Goal: Task Accomplishment & Management: Manage account settings

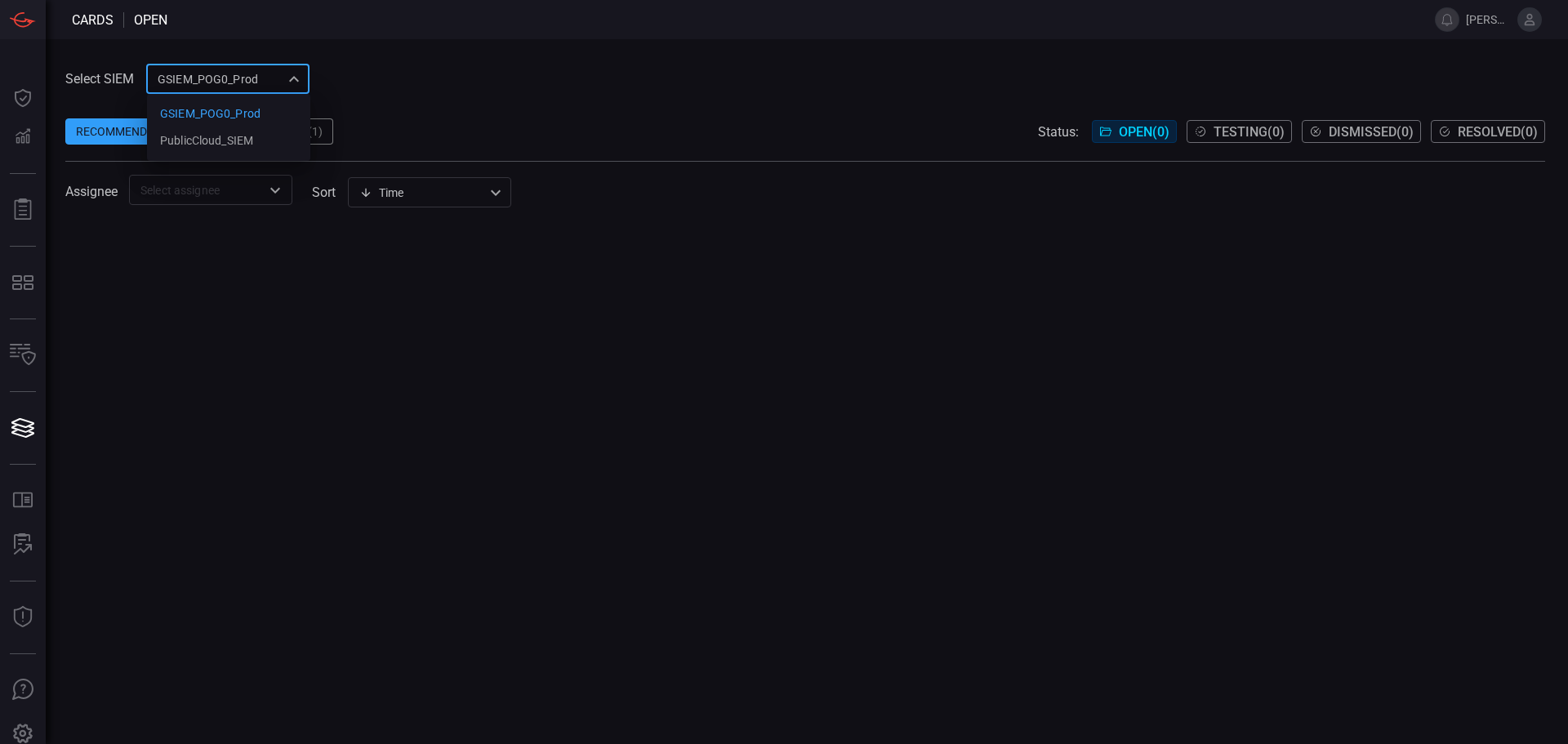
click at [294, 78] on div "GSIEM_POG0_Prod 0311ca00-2277-4bf1-be0d-c3c267188b0f GSIEM_POG0_Prod PublicClou…" at bounding box center [227, 79] width 163 height 30
click at [457, 47] on div at bounding box center [784, 372] width 1568 height 744
click at [1469, 19] on span "[PERSON_NAME][EMAIL_ADDRESS][PERSON_NAME][DOMAIN_NAME]" at bounding box center [1488, 19] width 45 height 13
click at [1529, 25] on icon at bounding box center [1529, 19] width 11 height 12
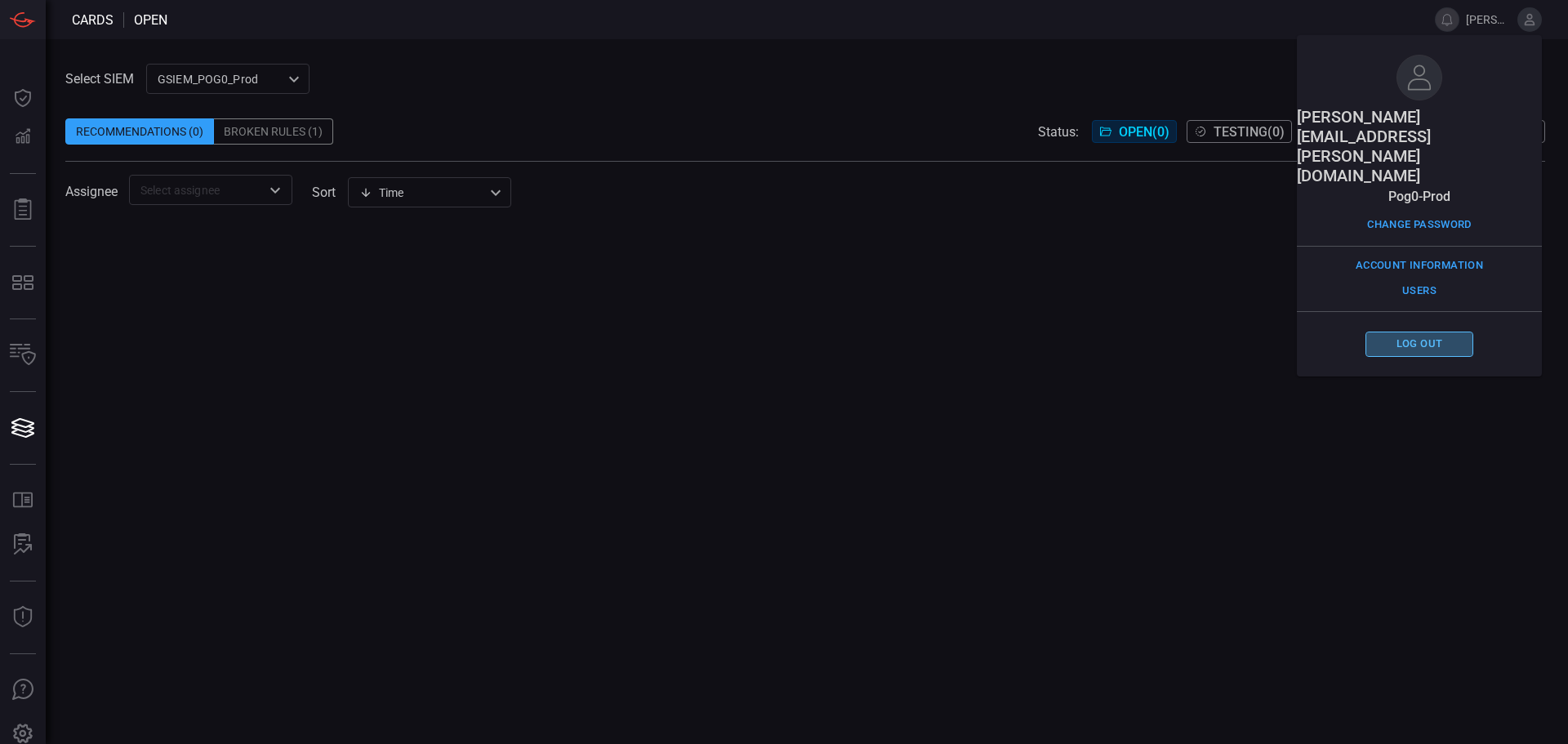
click at [1434, 331] on button "Log out" at bounding box center [1419, 344] width 108 height 25
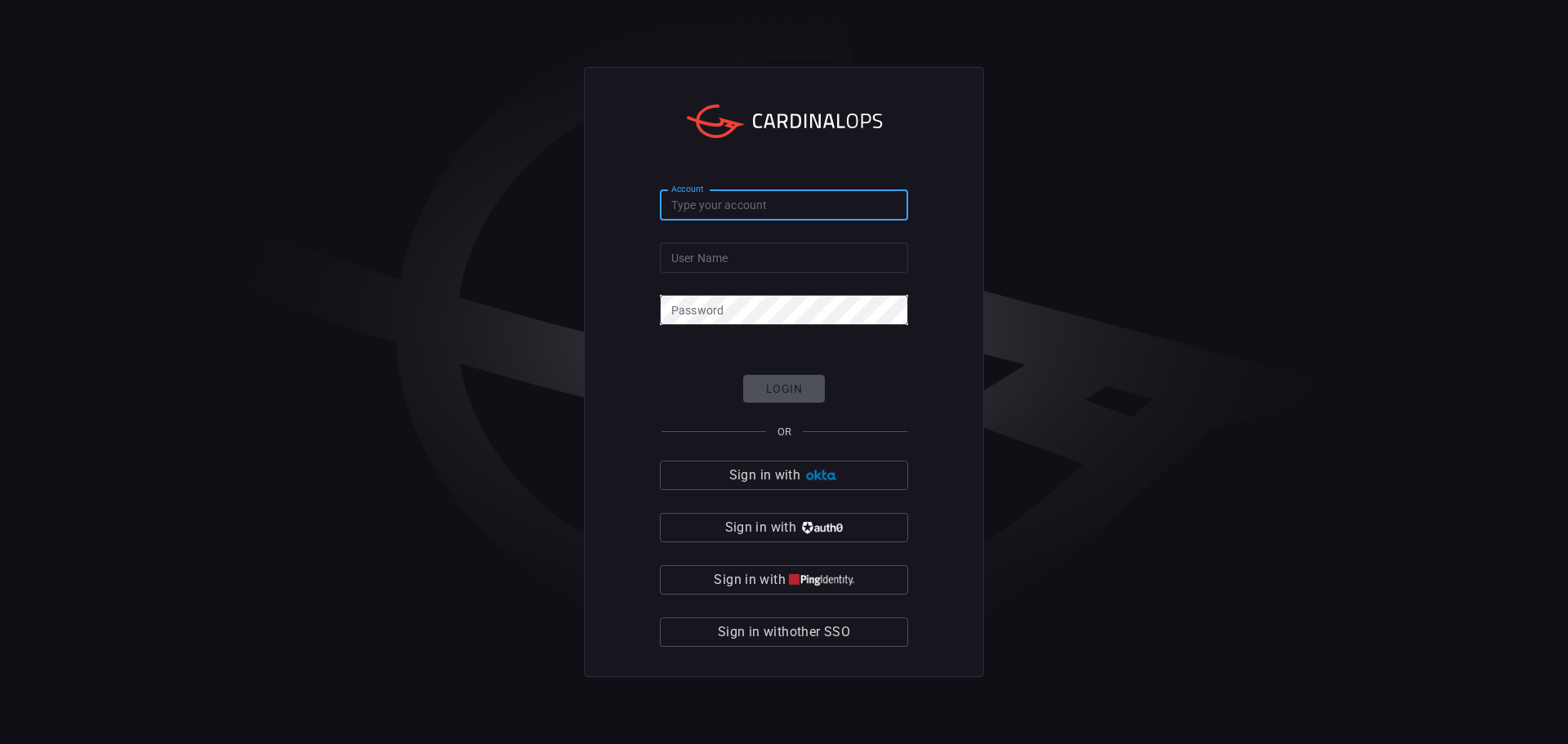
click at [701, 217] on input "Account" at bounding box center [784, 205] width 249 height 30
type input "pog0-prod"
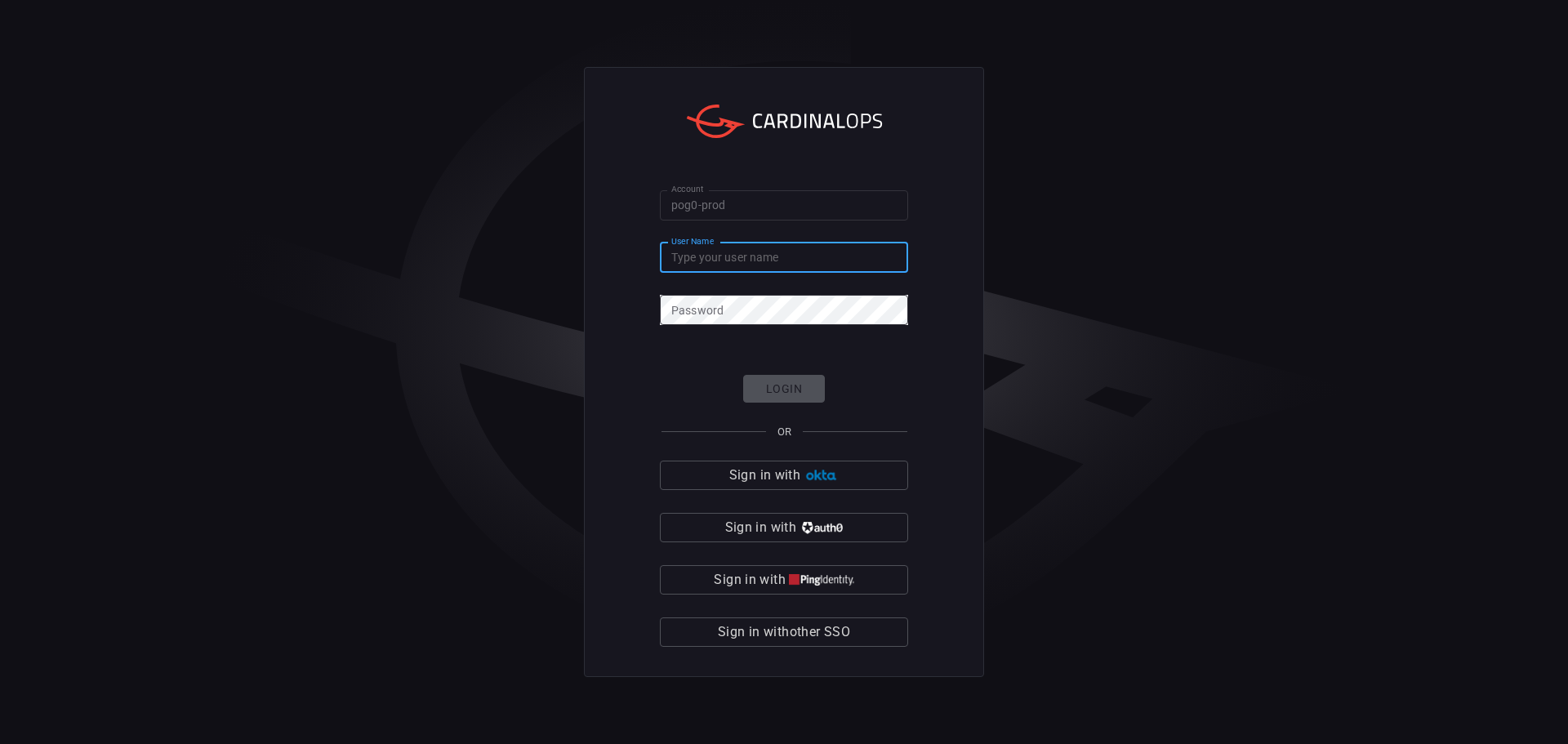
click at [737, 260] on input "User Name" at bounding box center [784, 258] width 249 height 30
type input "[PERSON_NAME][EMAIL_ADDRESS][PERSON_NAME][DOMAIN_NAME]"
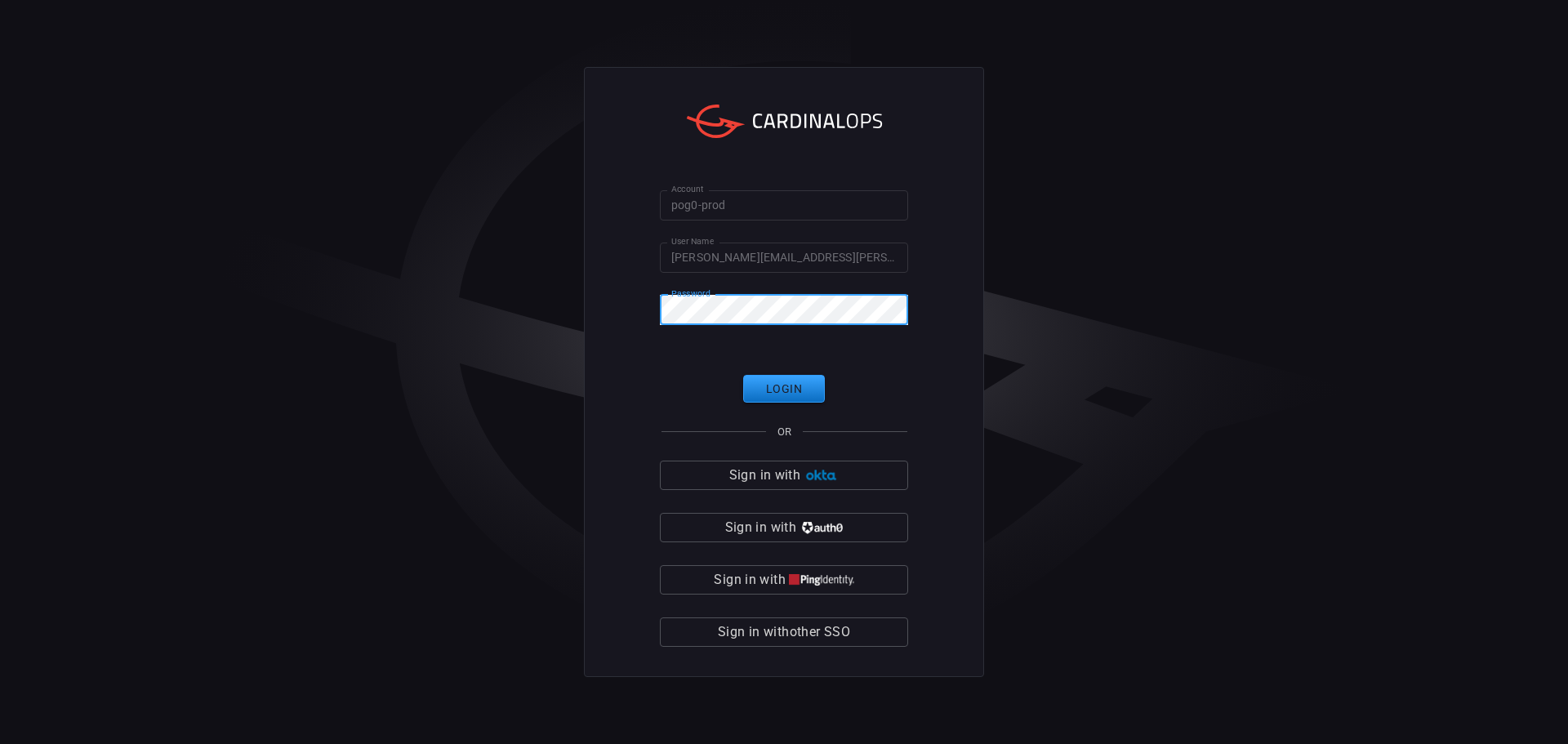
click button "Login" at bounding box center [784, 389] width 82 height 29
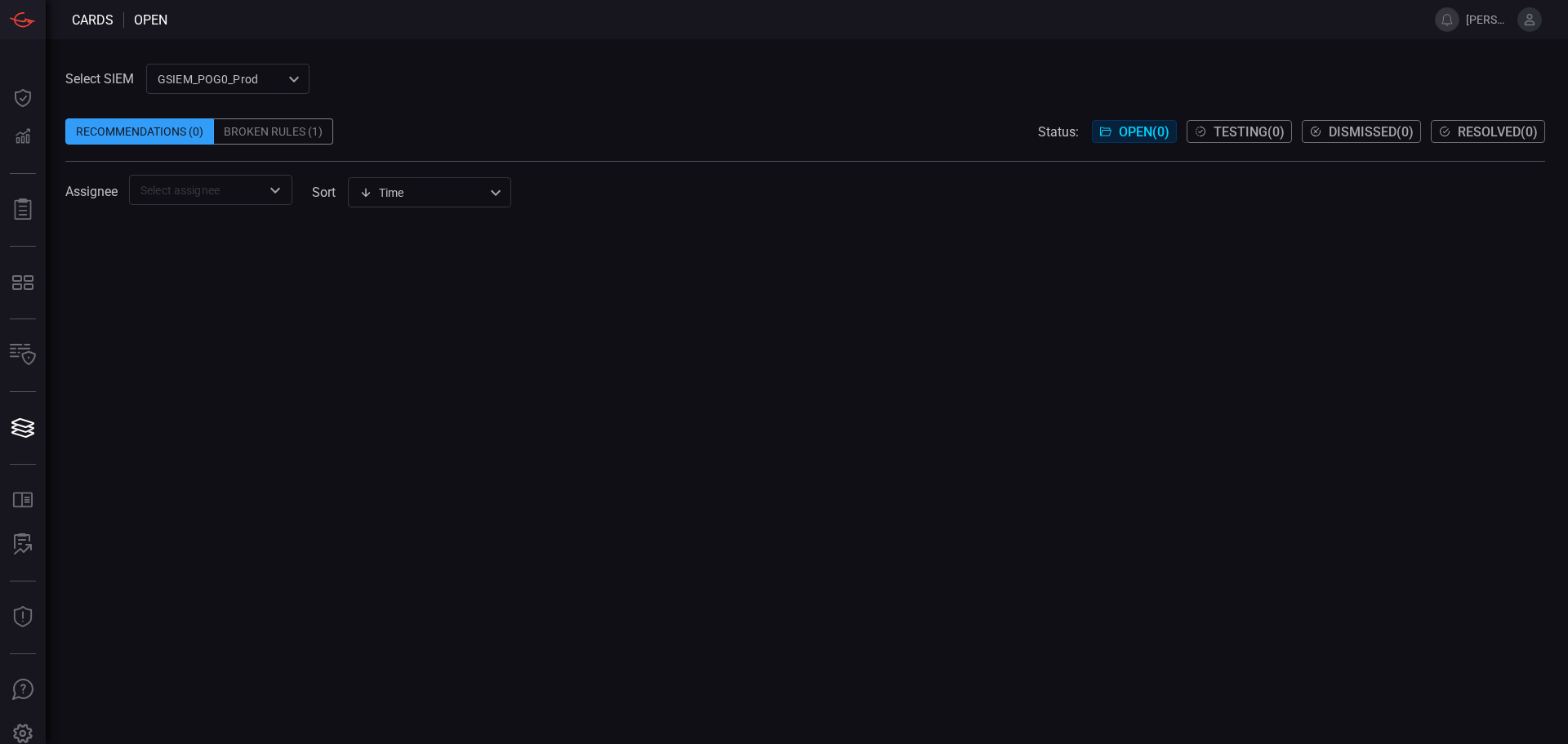
click at [1522, 27] on button at bounding box center [1529, 19] width 25 height 25
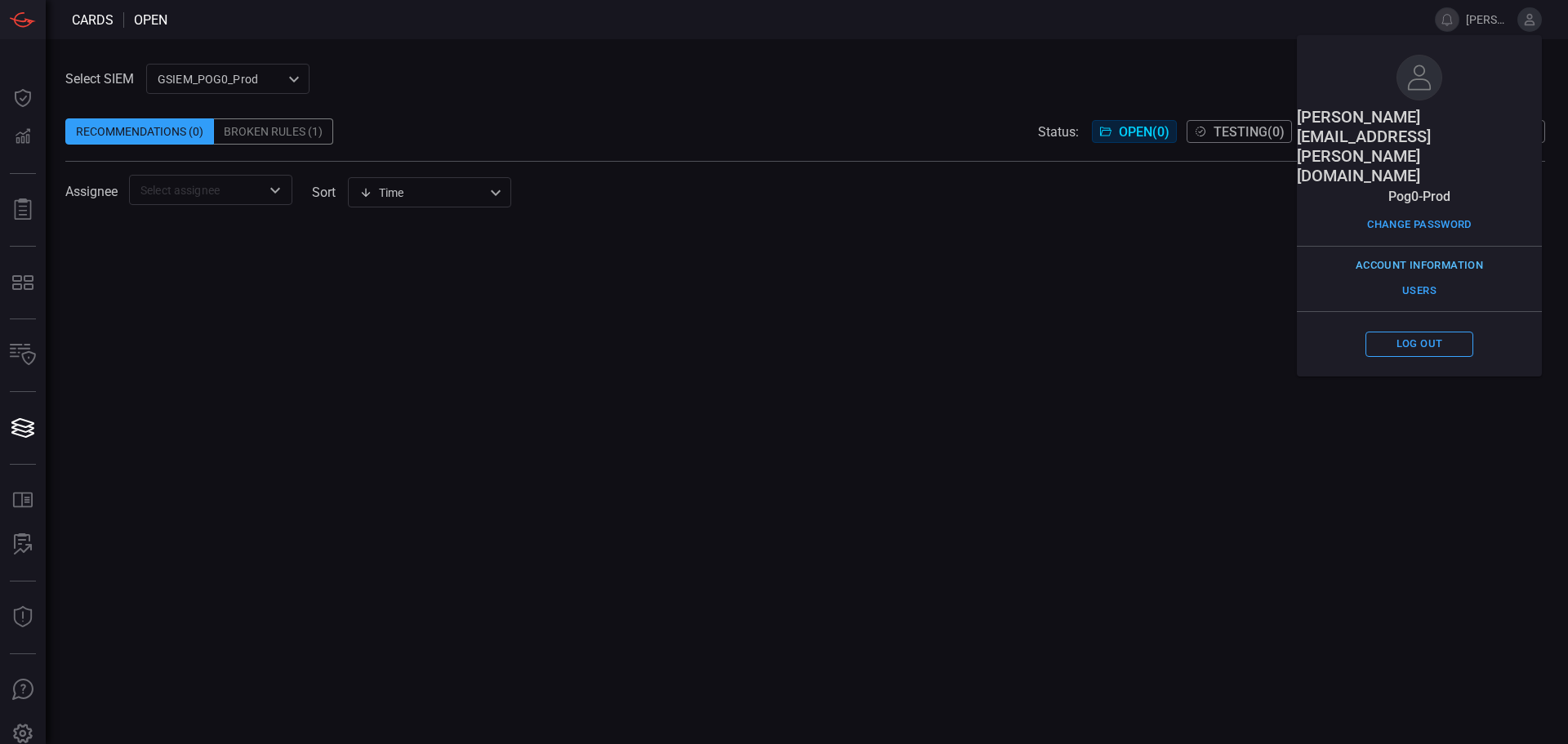
click at [1453, 253] on button "Account Information" at bounding box center [1419, 265] width 135 height 25
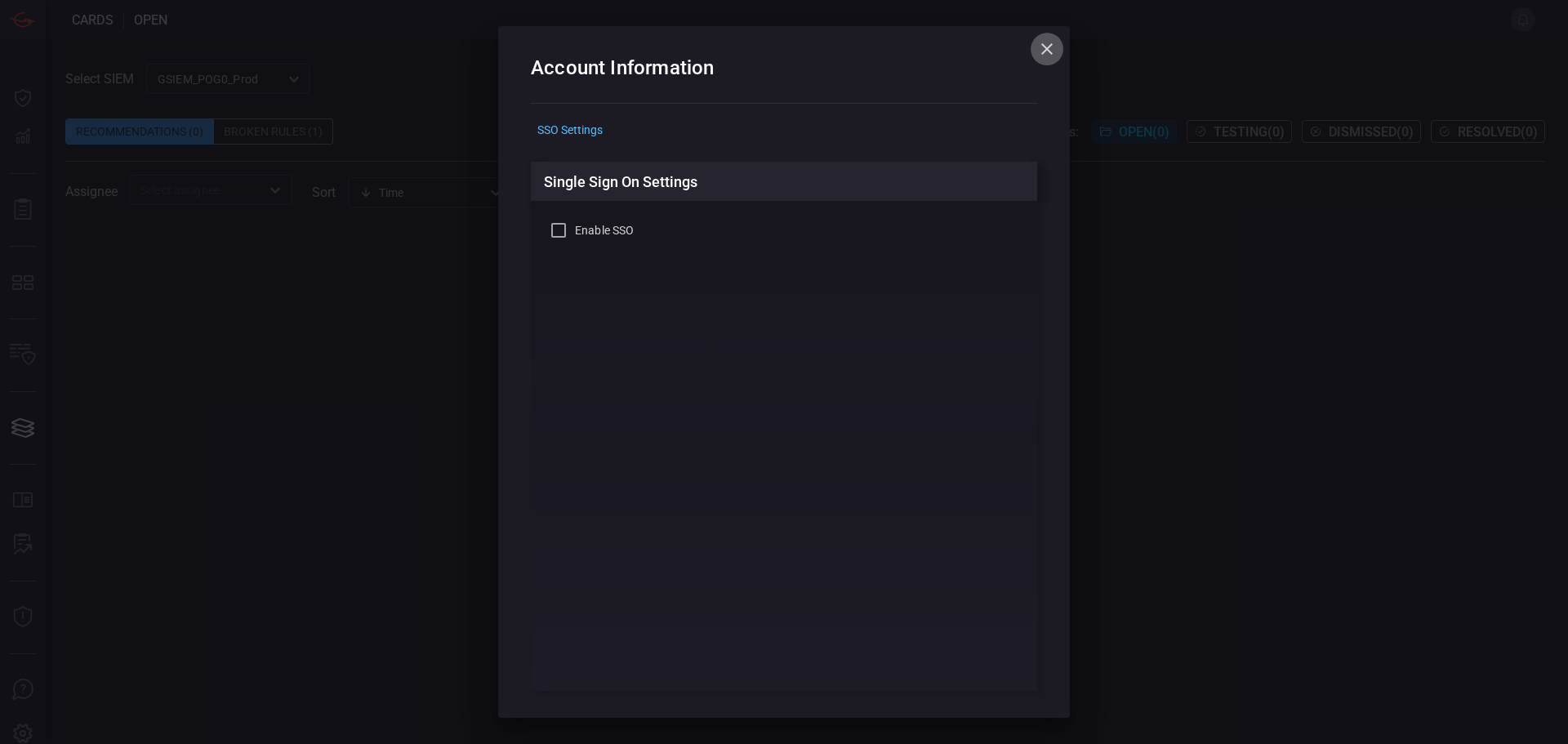
click at [1038, 54] on icon "button" at bounding box center [1046, 48] width 19 height 19
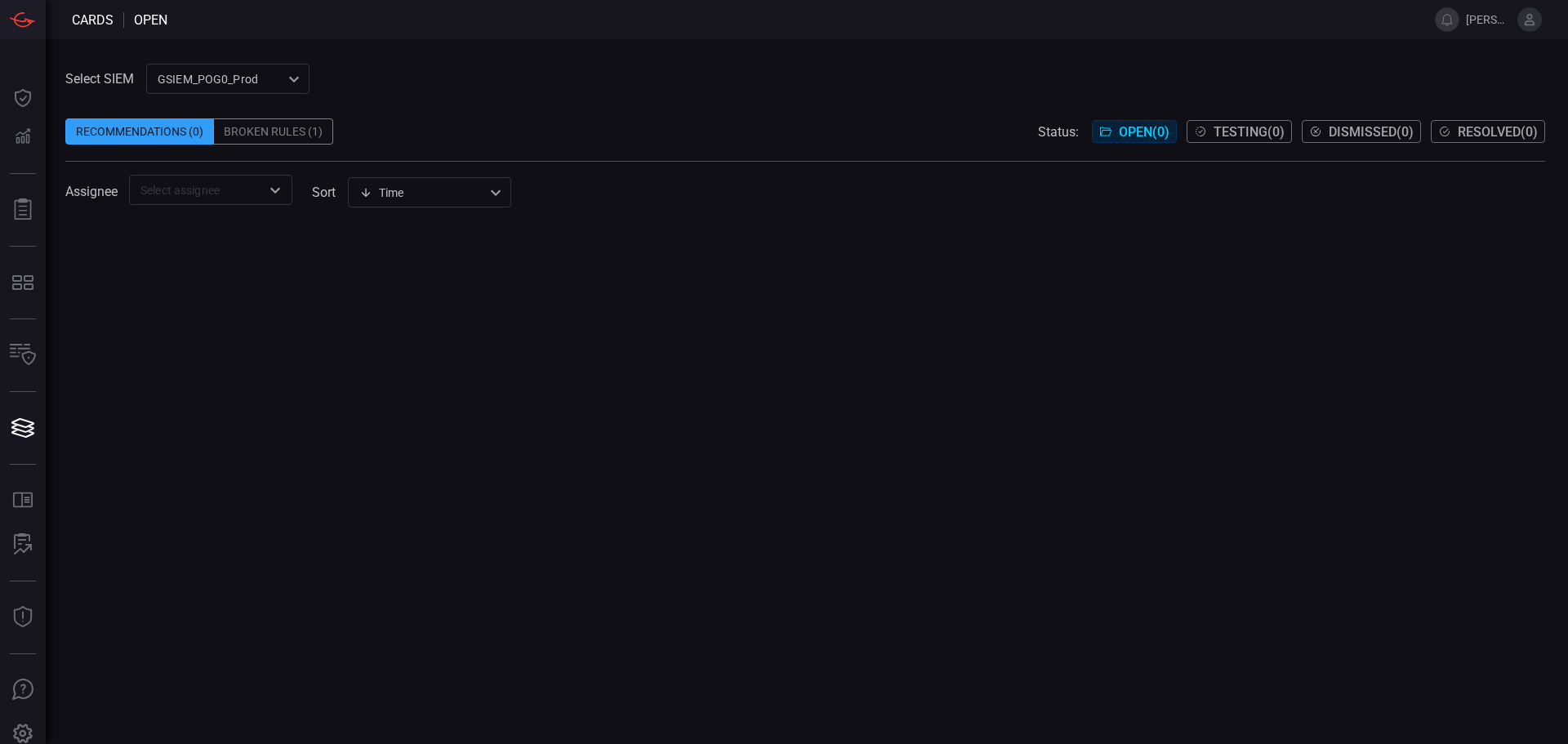
click at [1532, 19] on icon at bounding box center [1529, 19] width 14 height 14
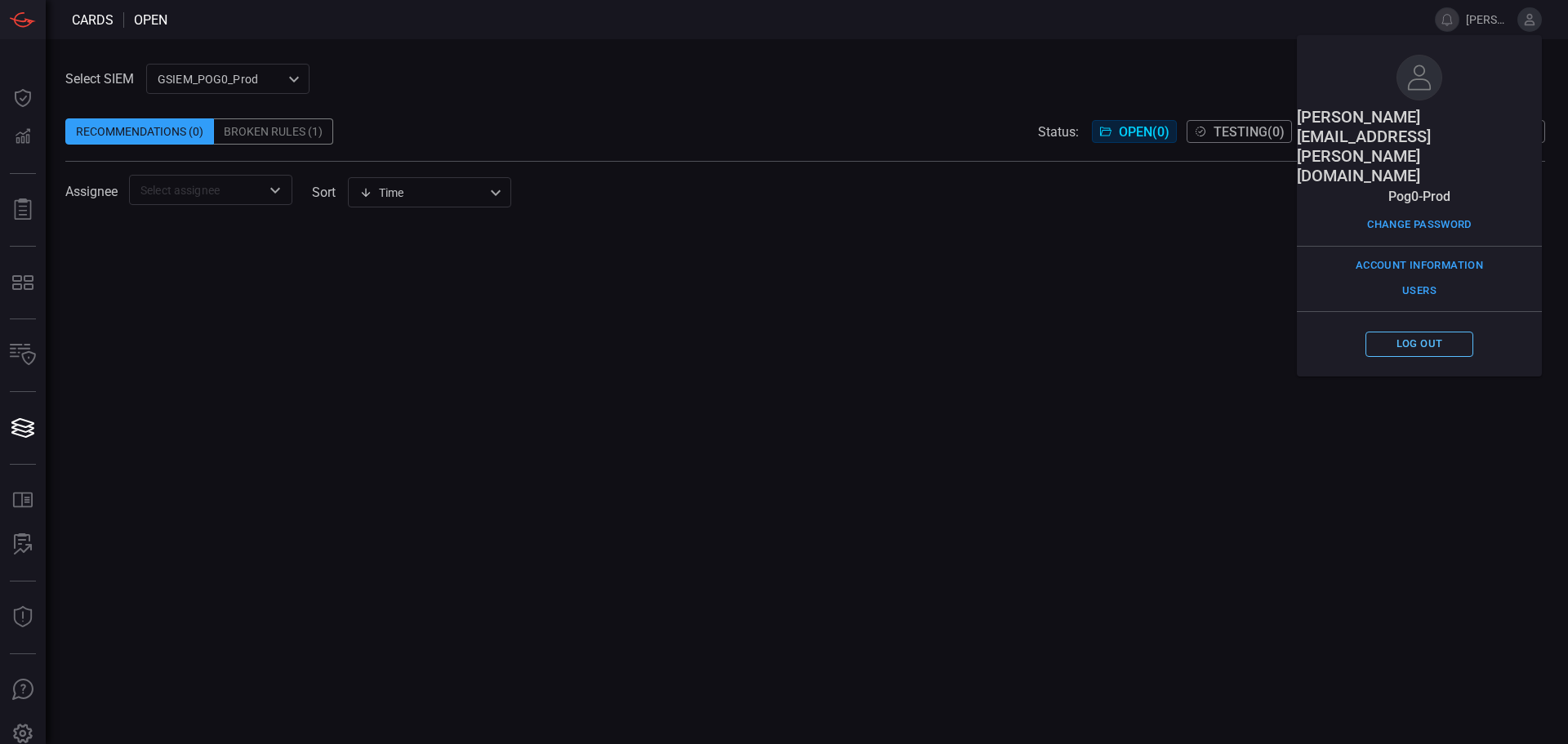
click at [1420, 331] on button "Log out" at bounding box center [1419, 344] width 108 height 25
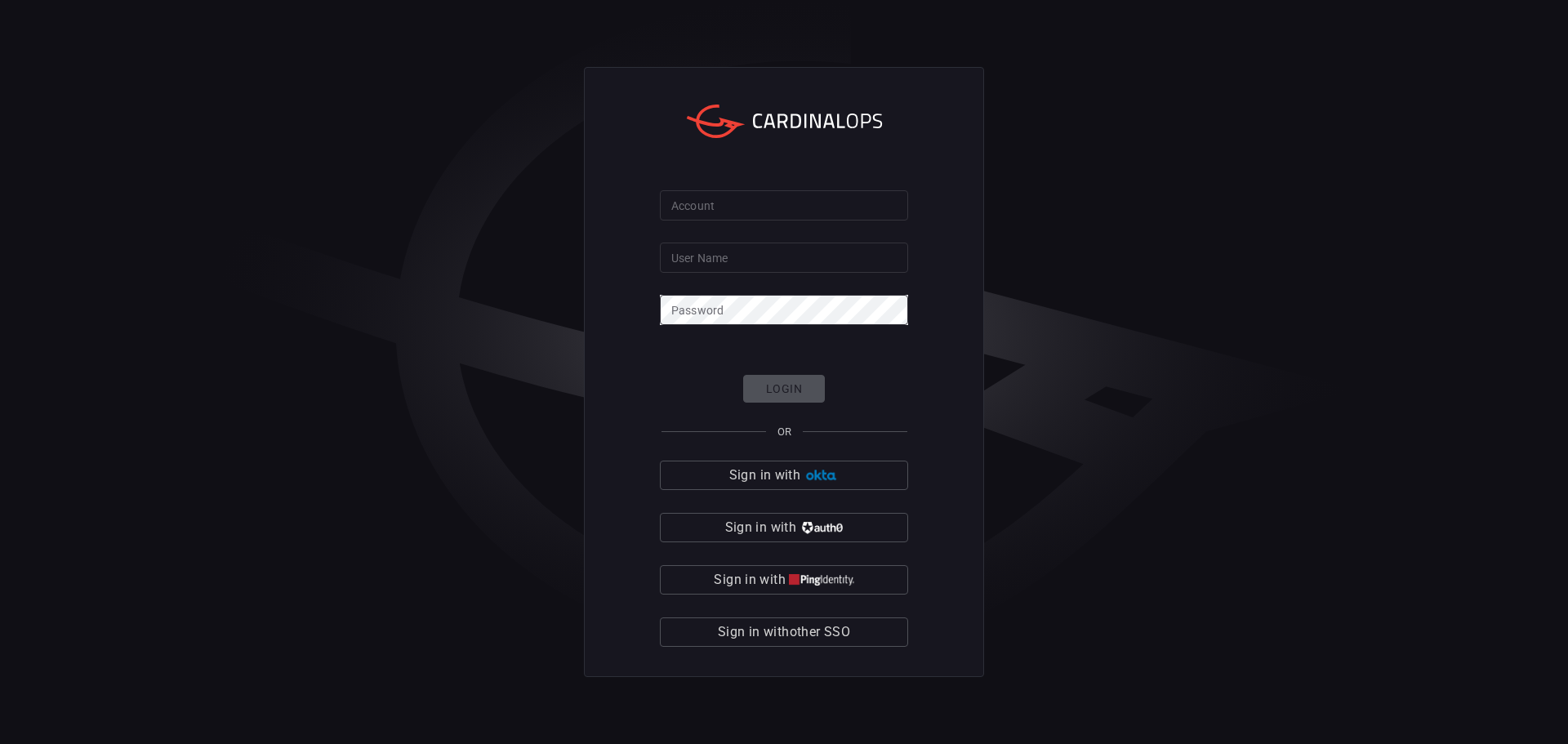
click at [806, 201] on input "Account" at bounding box center [784, 205] width 249 height 30
